Goal: Find specific page/section: Find specific page/section

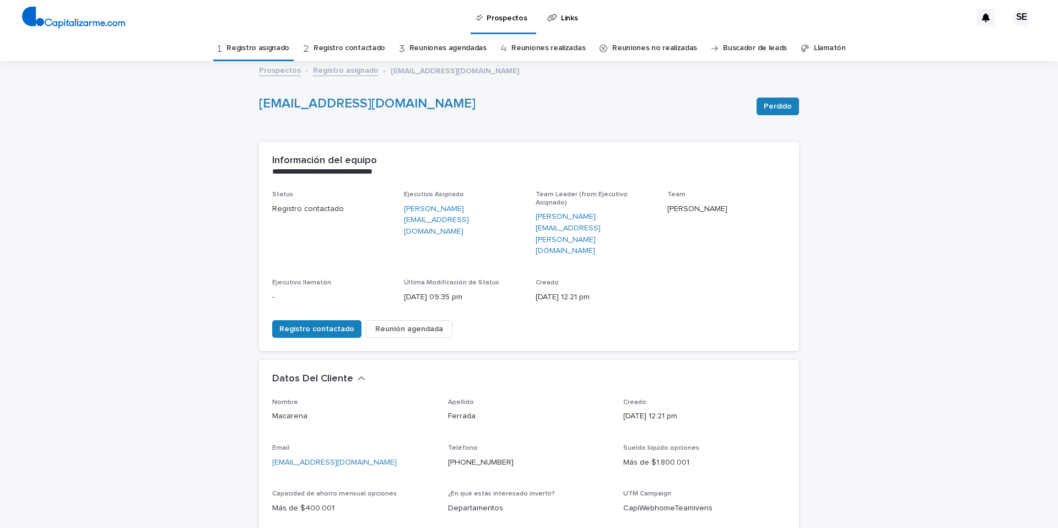
click at [273, 50] on link "Registro asignado" at bounding box center [257, 48] width 63 height 26
